Goal: Obtain resource: Obtain resource

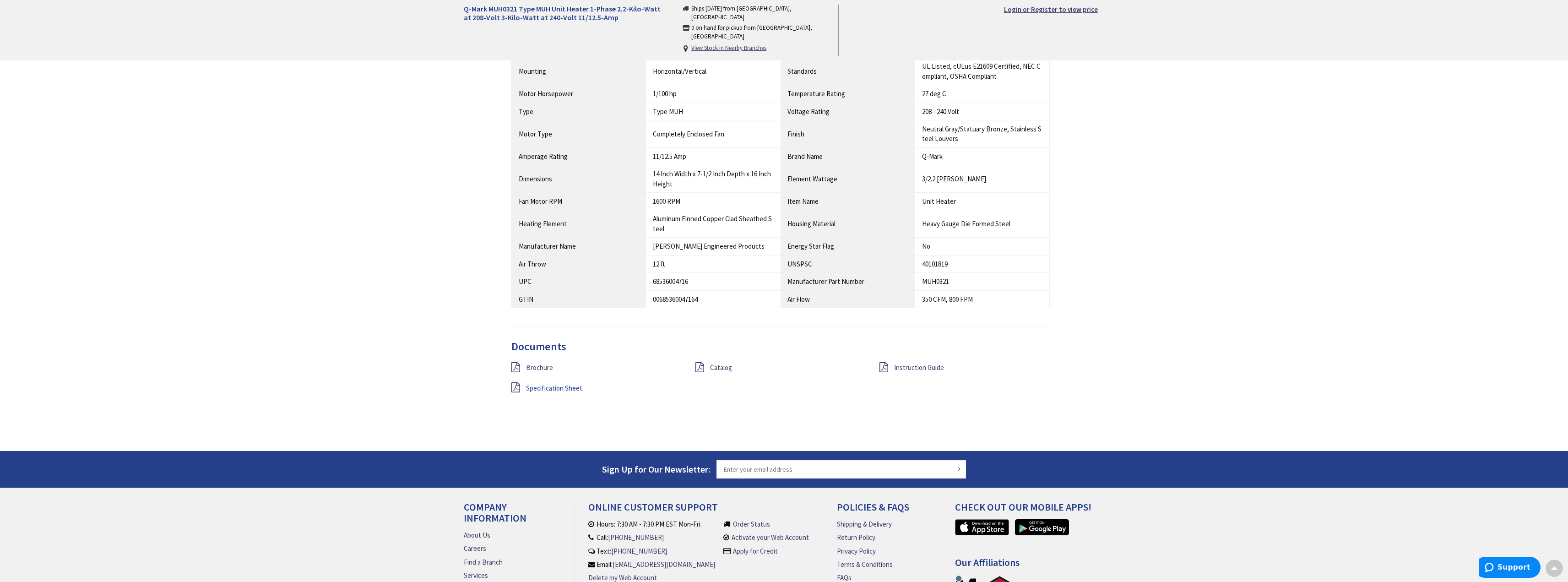
scroll to position [595, 0]
click at [545, 391] on span "Specification Sheet" at bounding box center [554, 388] width 57 height 9
click at [916, 366] on span "Instruction Guide" at bounding box center [919, 367] width 50 height 9
